Goal: Check status: Check status

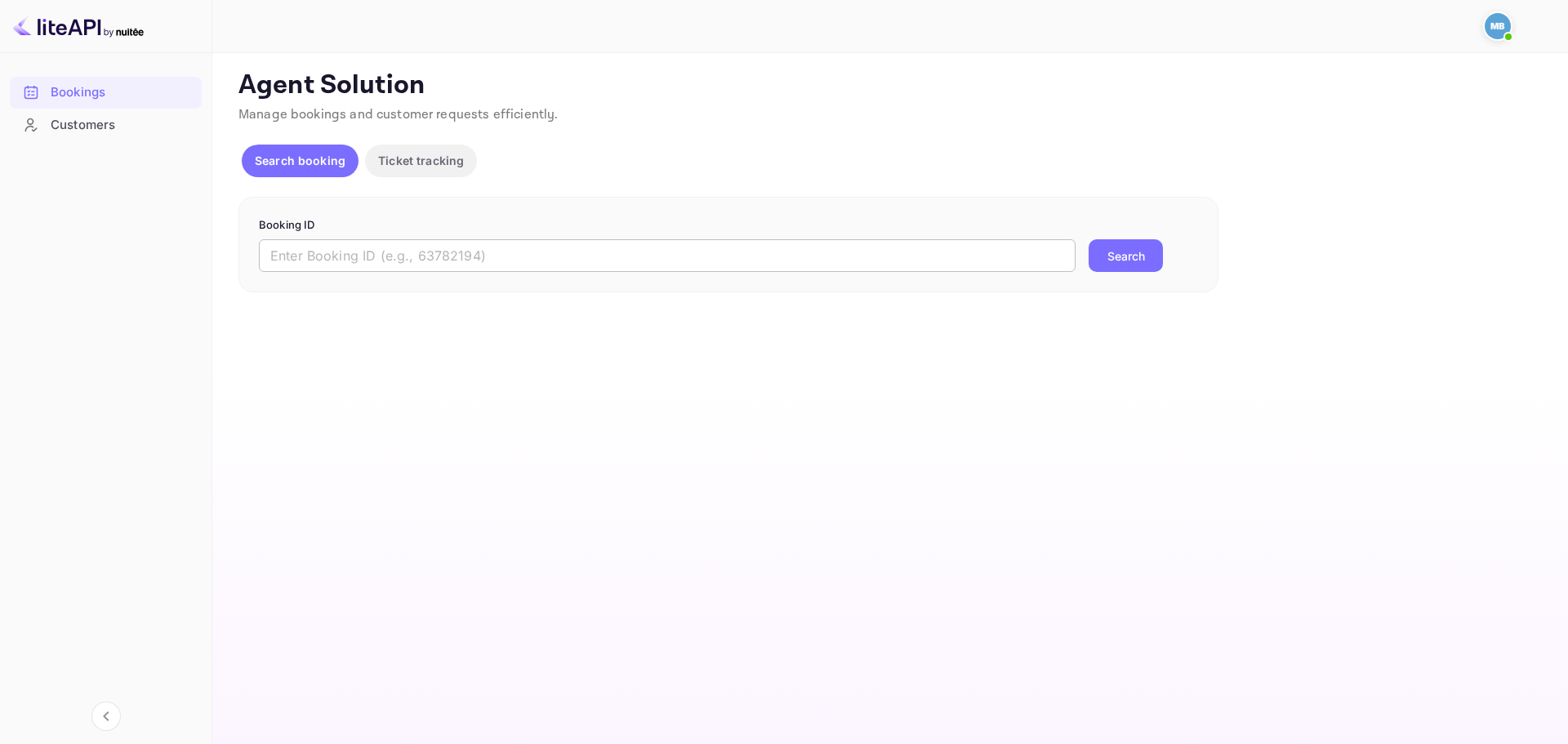
drag, startPoint x: 677, startPoint y: 249, endPoint x: 717, endPoint y: 263, distance: 42.4
click at [678, 249] on input "text" at bounding box center [666, 255] width 817 height 32
paste input "9744798"
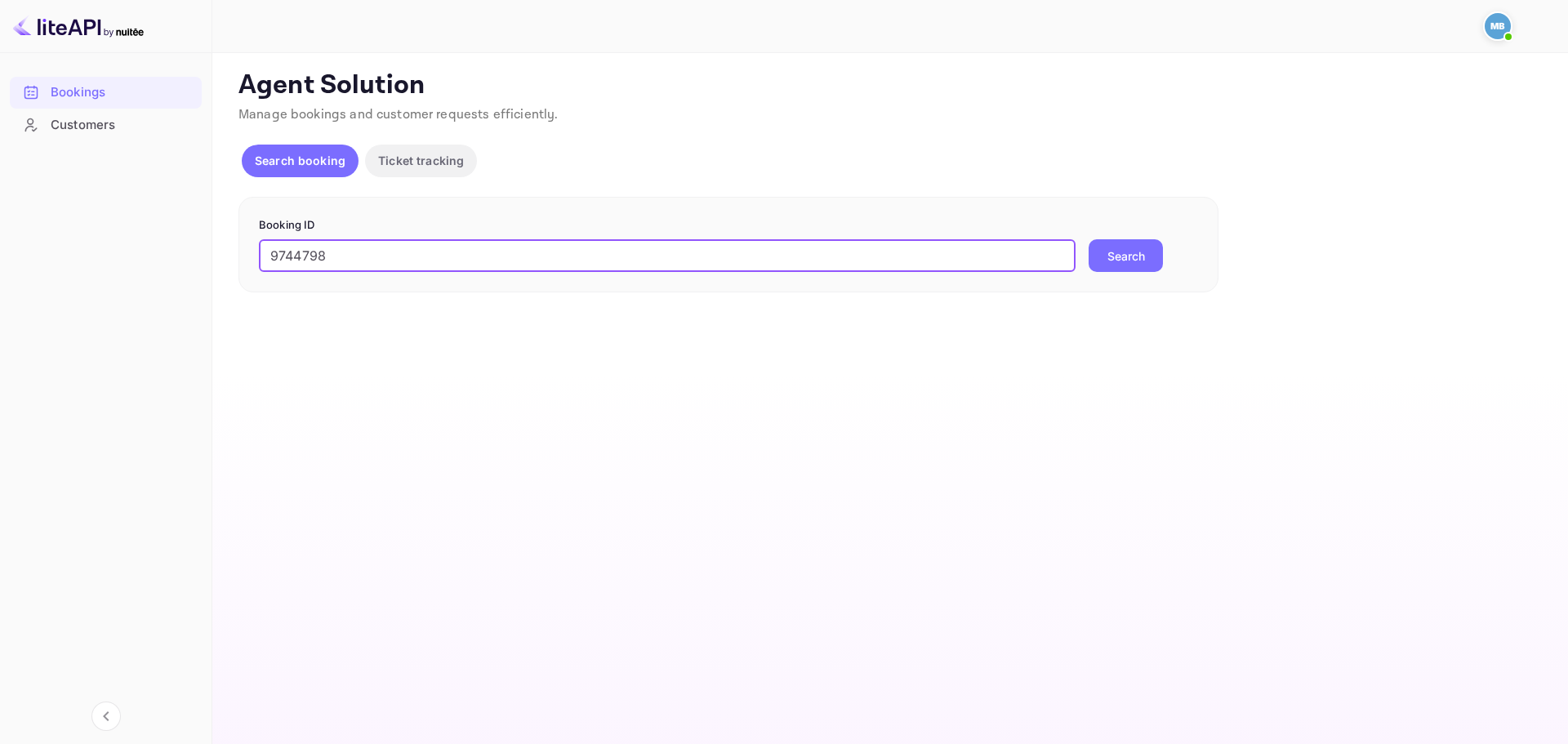
type input "9744798"
click at [1128, 253] on button "Search" at bounding box center [1126, 255] width 74 height 32
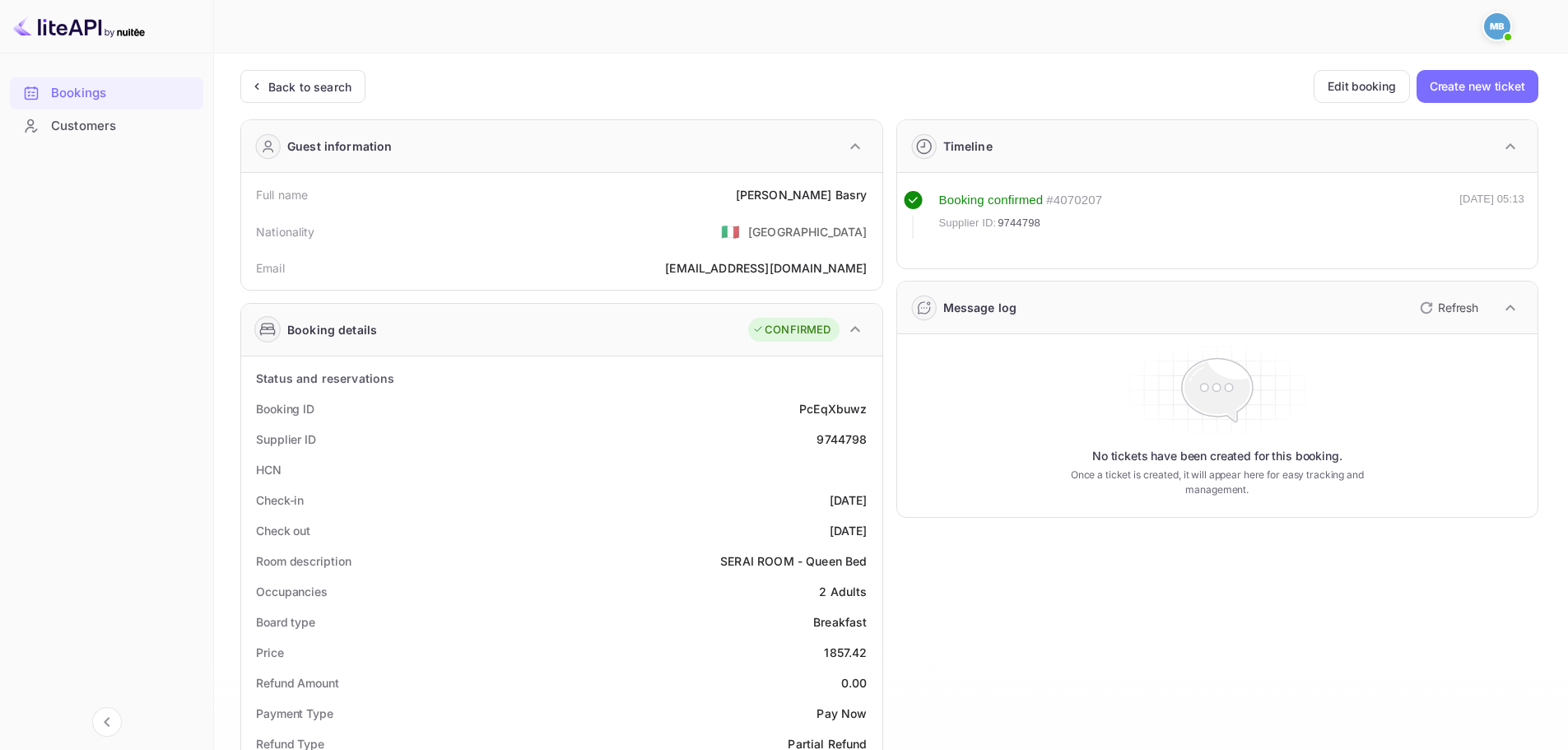
click at [371, 41] on div at bounding box center [884, 27] width 1307 height 49
click at [1428, 303] on icon "button" at bounding box center [1426, 308] width 12 height 12
